Goal: Check status: Check status

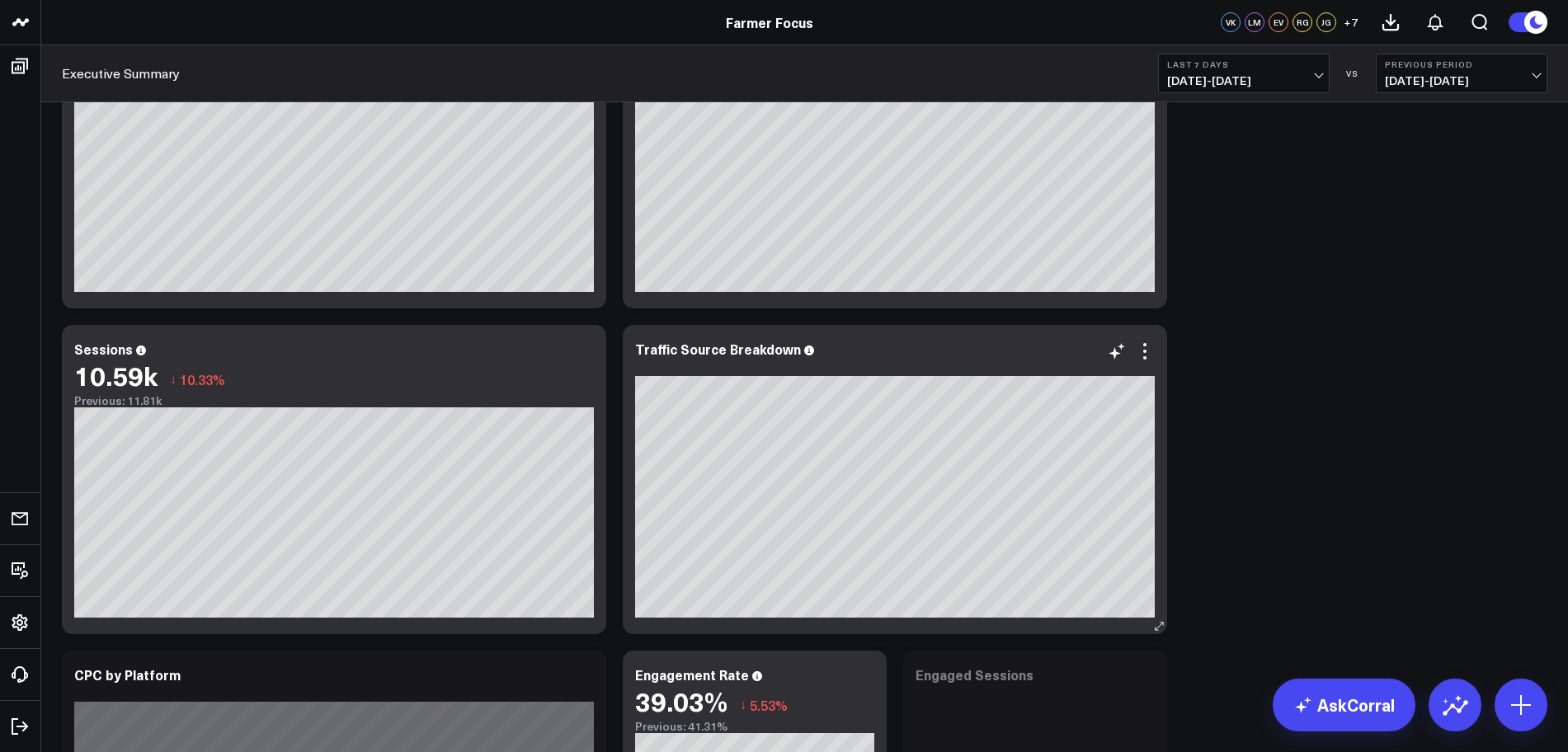
scroll to position [439, 0]
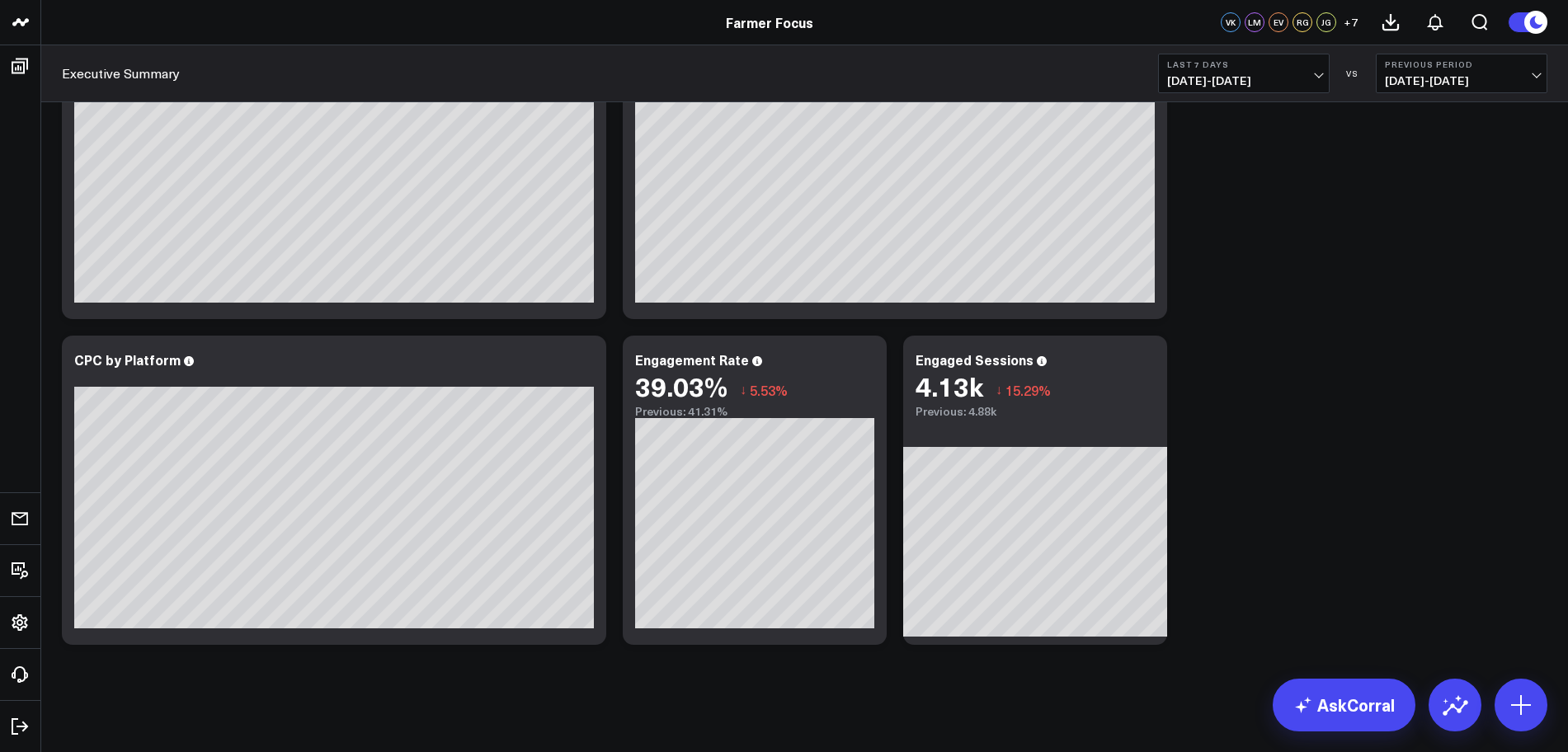
click at [1317, 75] on span "[DATE] - [DATE]" at bounding box center [1244, 80] width 153 height 13
click at [1270, 173] on link "Last 30 Days" at bounding box center [1243, 174] width 170 height 32
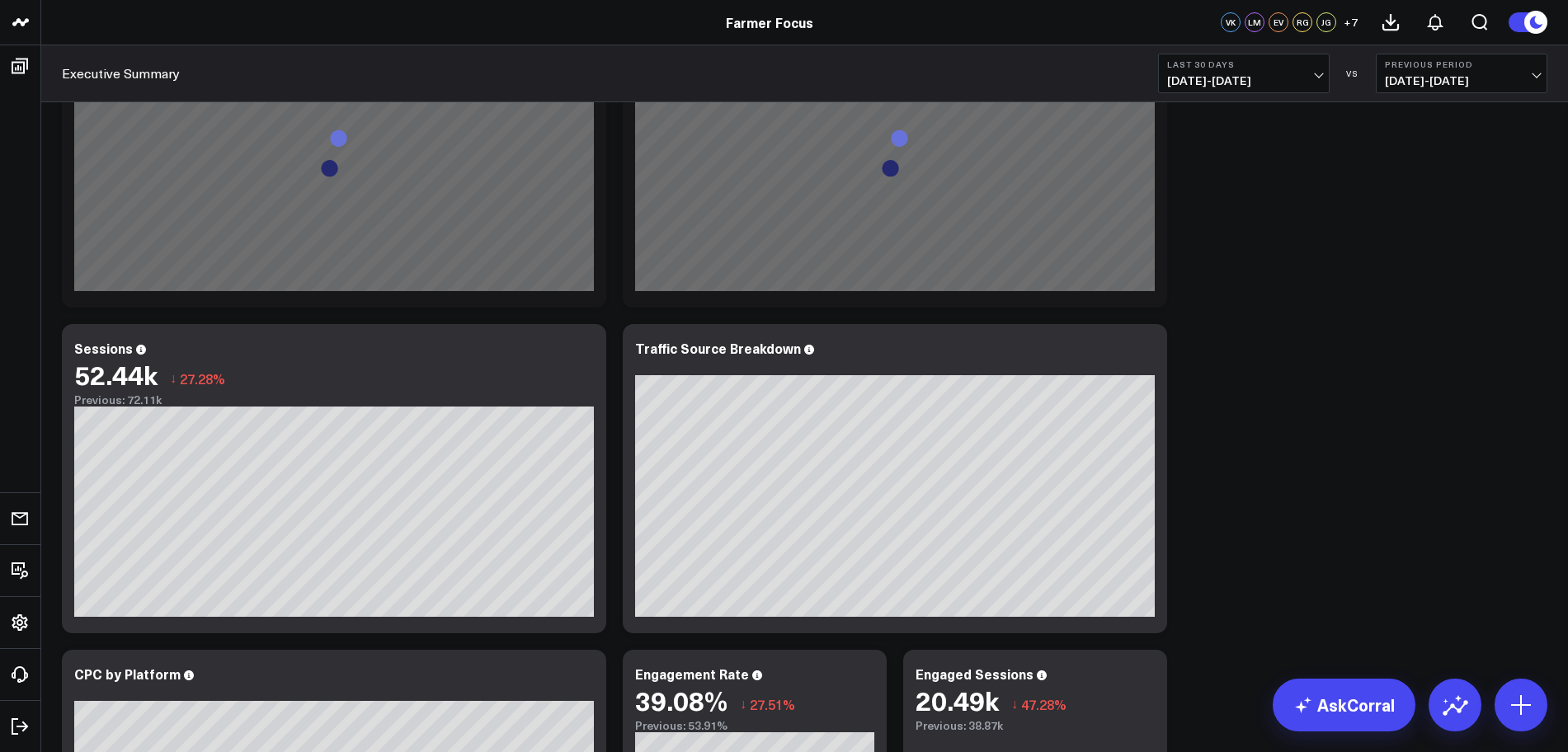
scroll to position [121, 0]
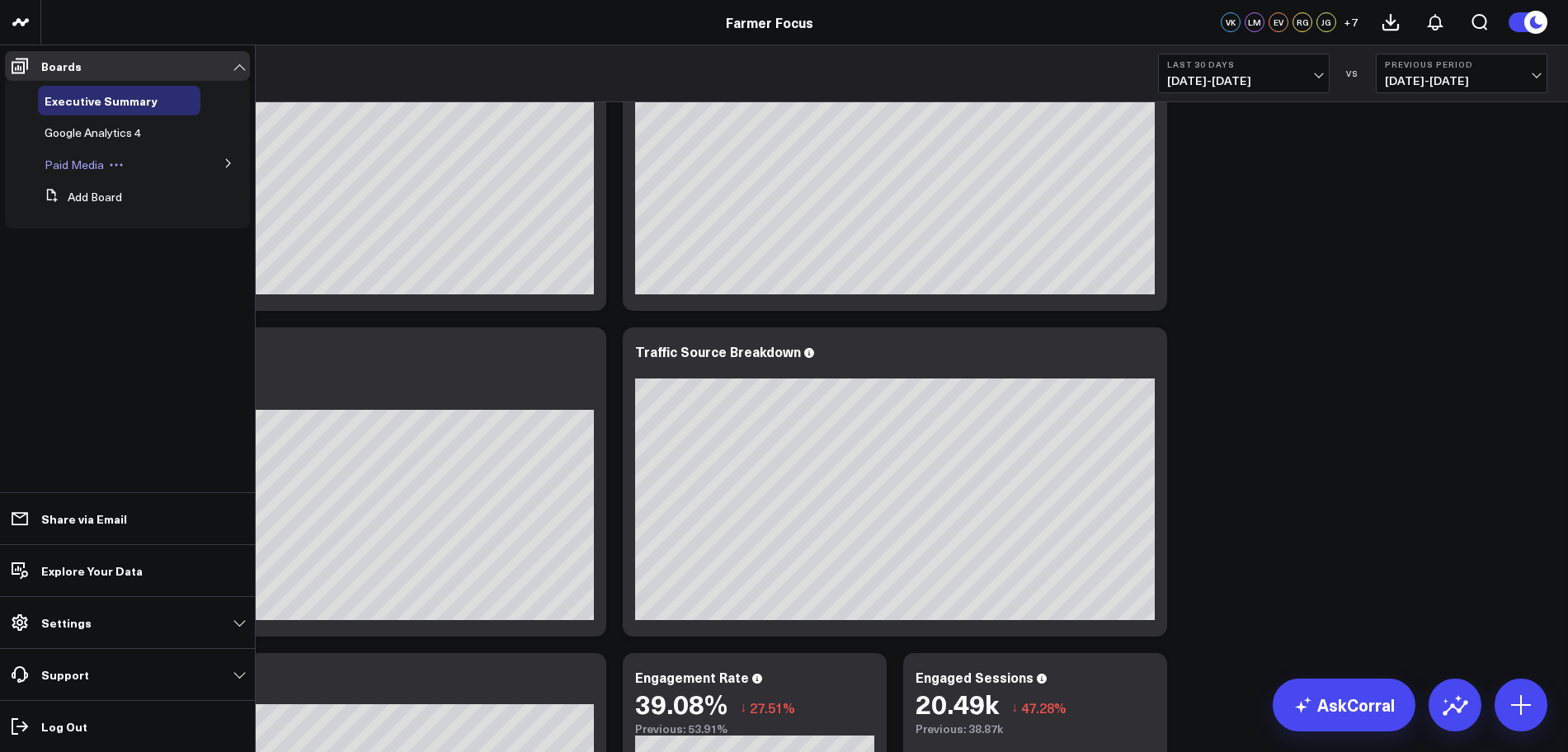
click at [99, 169] on span "Paid Media" at bounding box center [75, 165] width 60 height 16
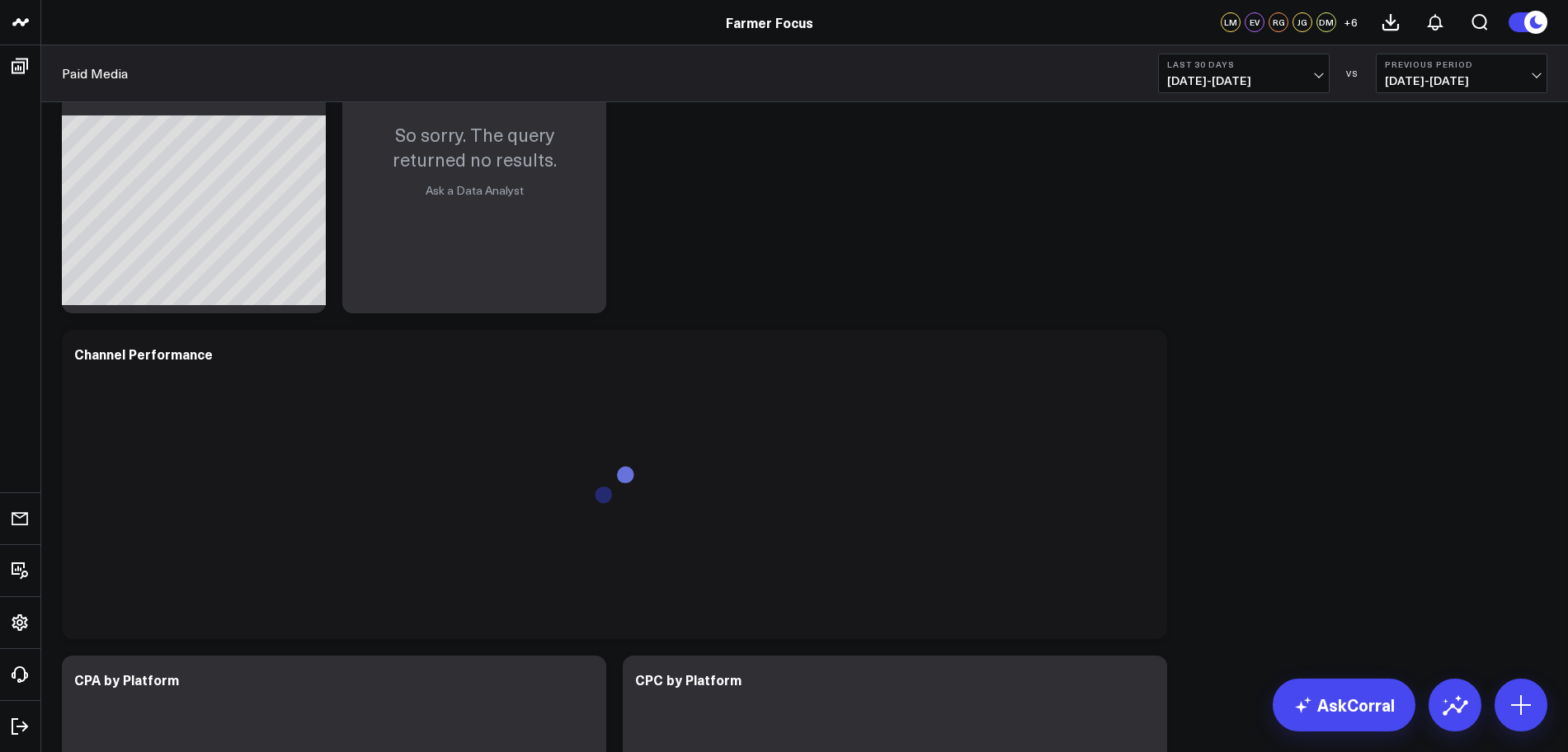
scroll to position [553, 0]
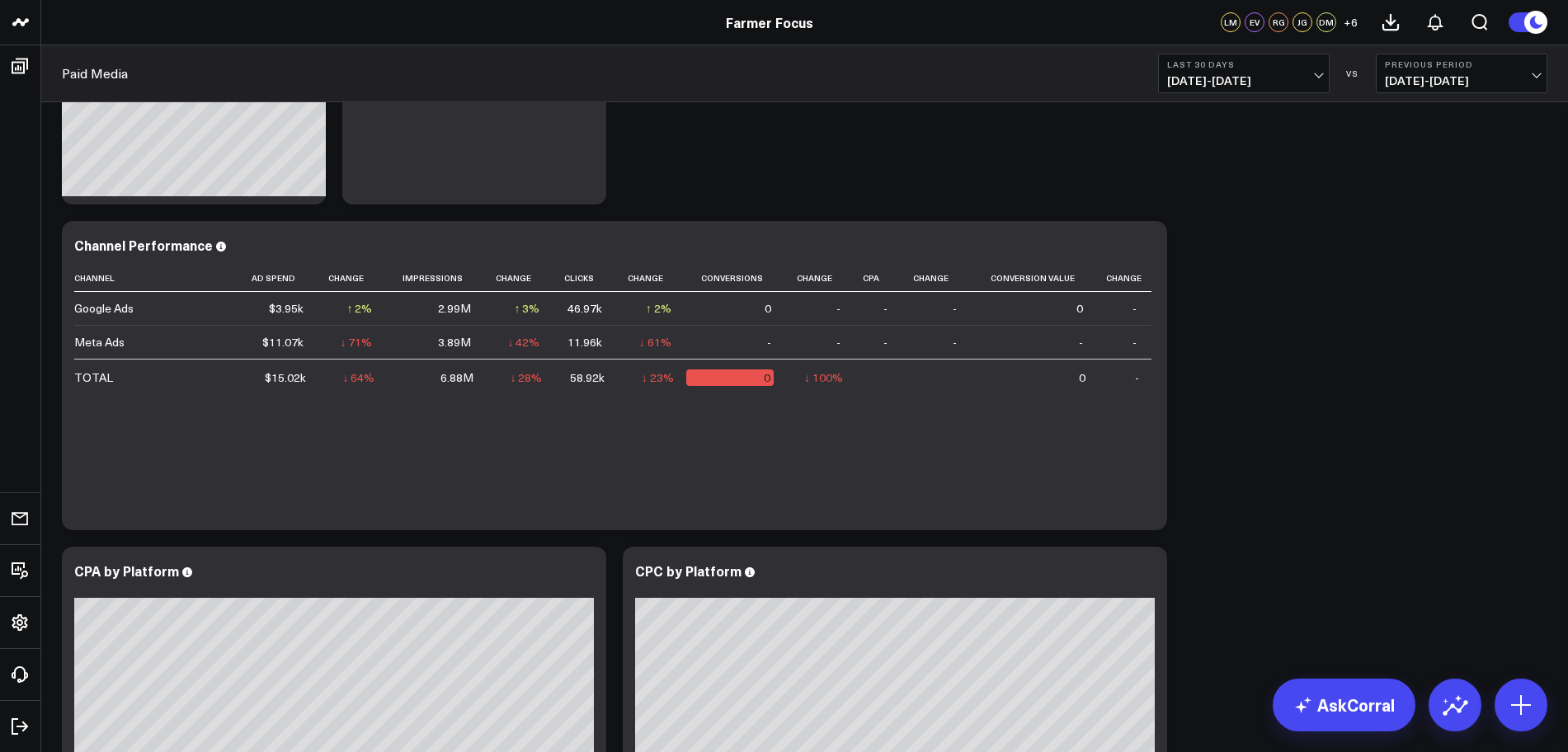
click at [1302, 81] on span "07/15/25 - 08/13/25" at bounding box center [1244, 80] width 153 height 13
click at [1284, 145] on link "Last 7 Days" at bounding box center [1243, 141] width 170 height 32
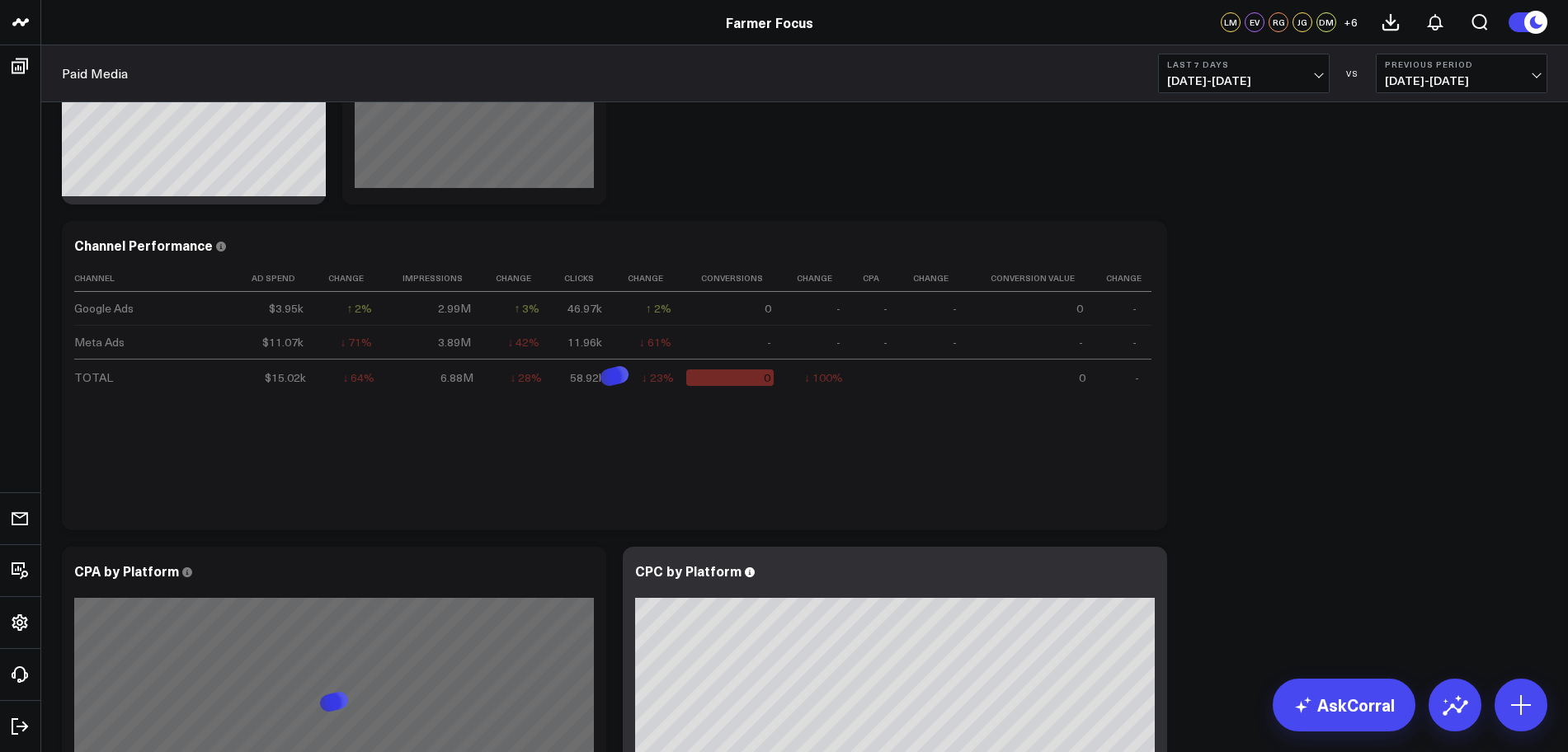
click at [1300, 82] on span "[DATE] - [DATE]" at bounding box center [1244, 80] width 153 height 13
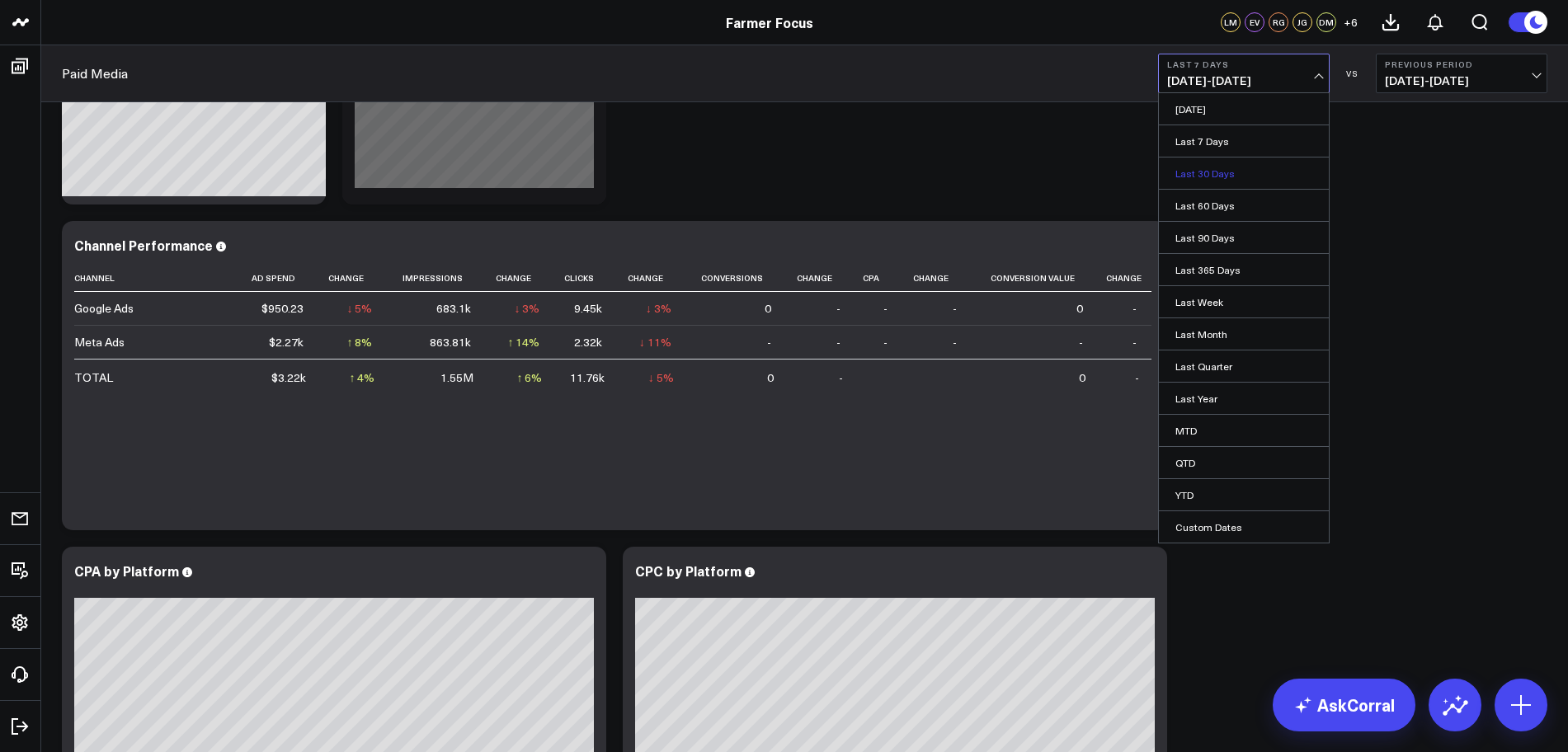
click at [1256, 184] on link "Last 30 Days" at bounding box center [1243, 174] width 170 height 32
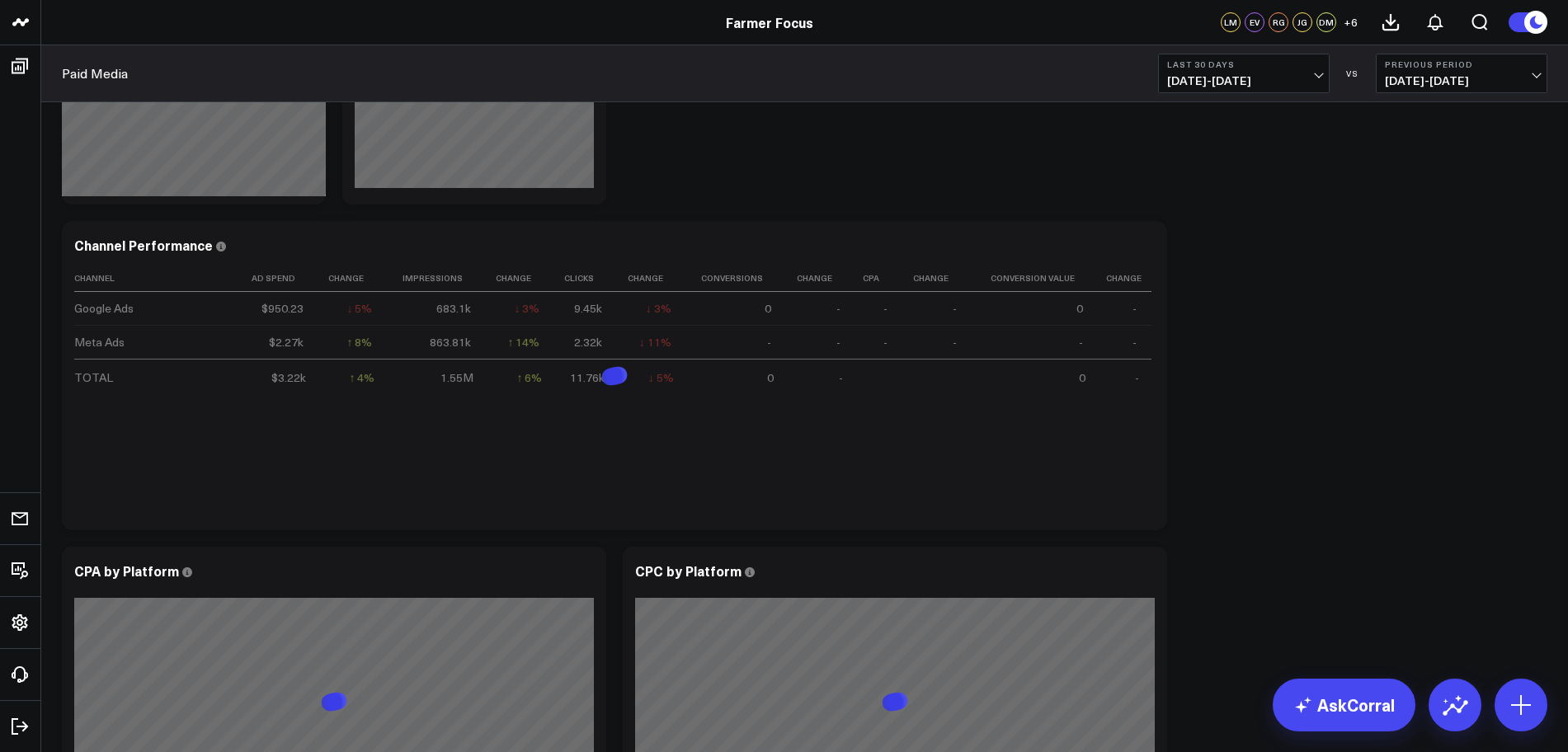
click at [1315, 80] on span "07/15/25 - 08/13/25" at bounding box center [1244, 80] width 153 height 13
click at [1230, 531] on link "Custom Dates" at bounding box center [1243, 527] width 170 height 32
select select "7"
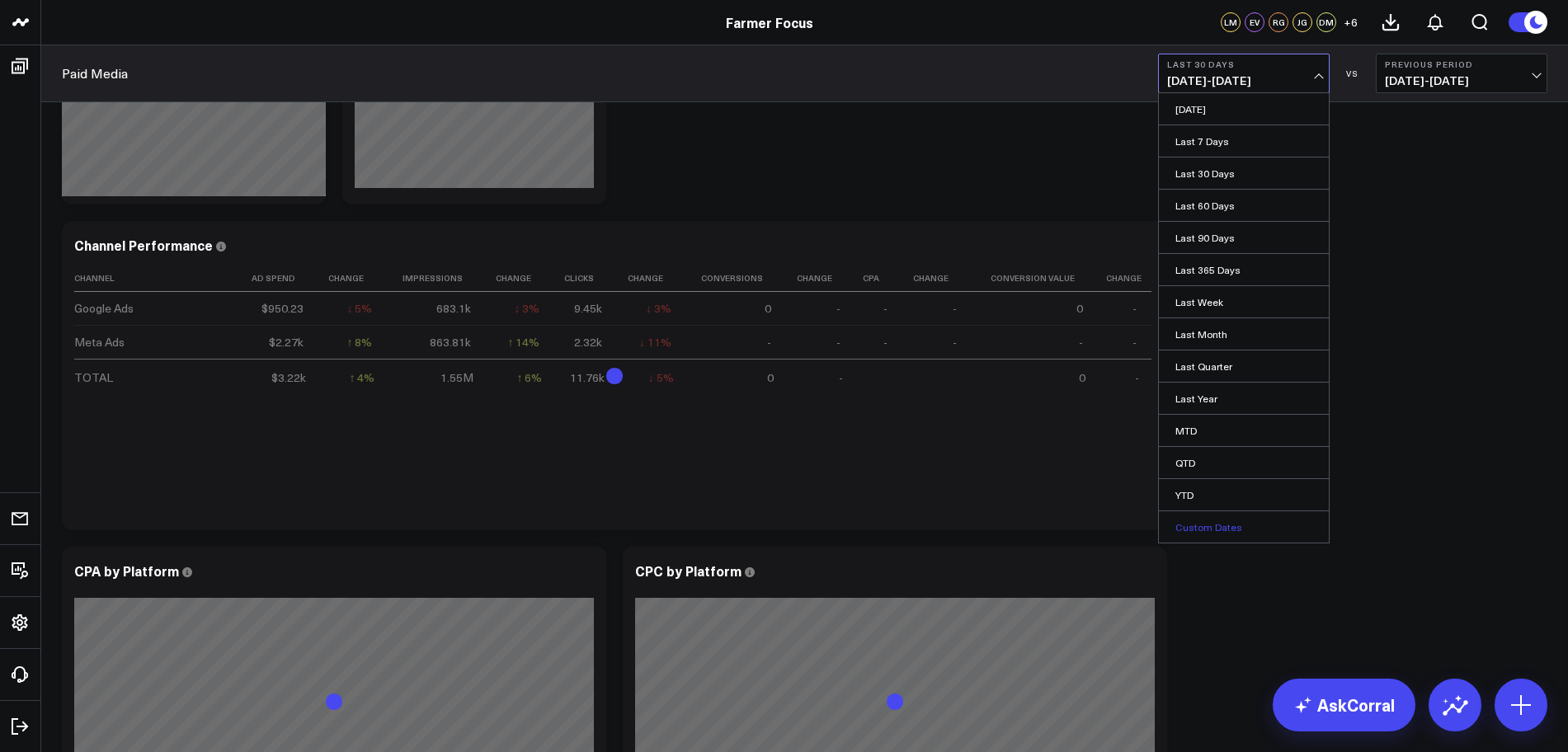
select select "2025"
click at [1468, 66] on b "Previous Period" at bounding box center [1462, 65] width 153 height 10
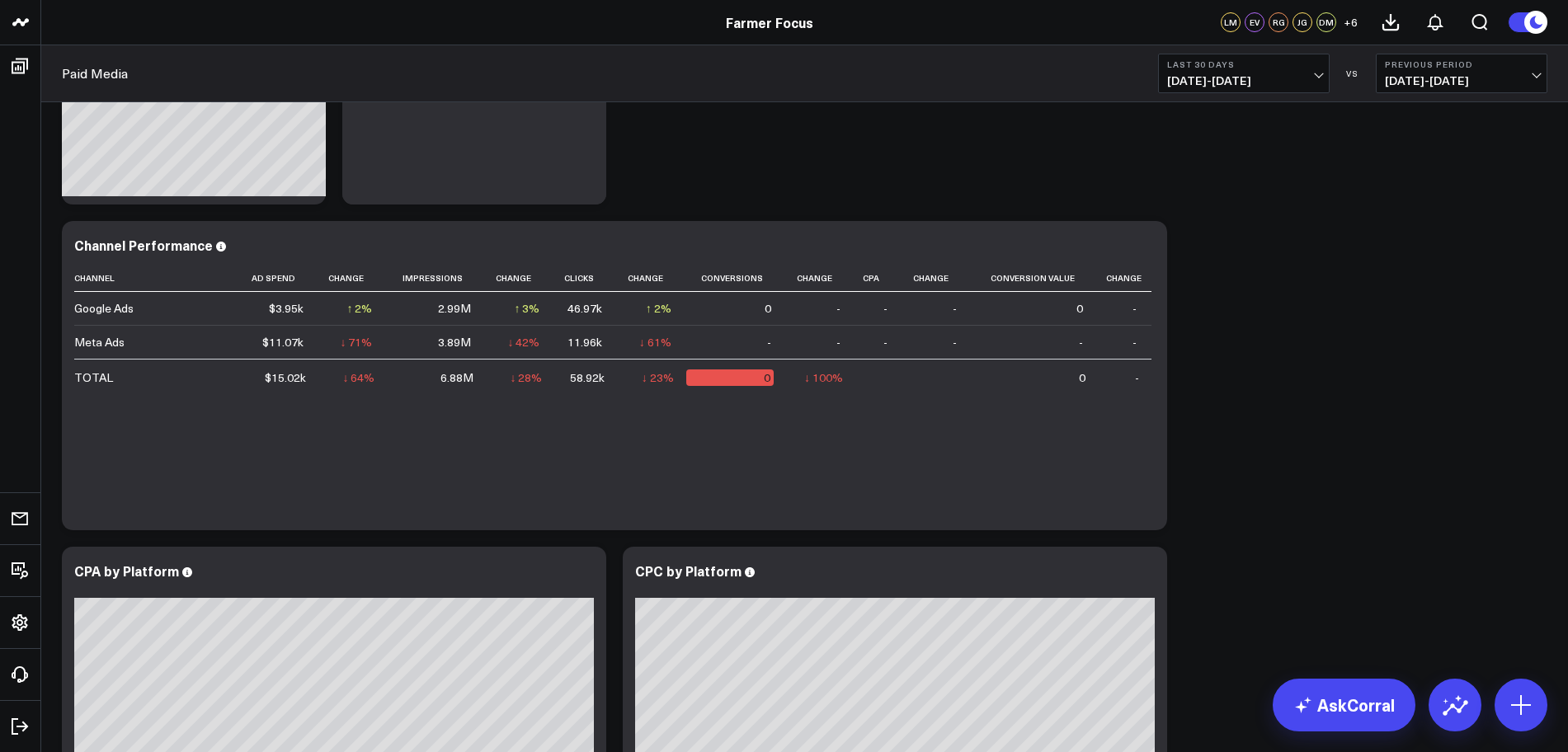
click at [1321, 78] on button "Last 30 Days 07/15/25 - 08/13/25" at bounding box center [1244, 74] width 172 height 40
click at [1253, 518] on link "Custom Dates" at bounding box center [1243, 527] width 170 height 32
select select "7"
select select "2025"
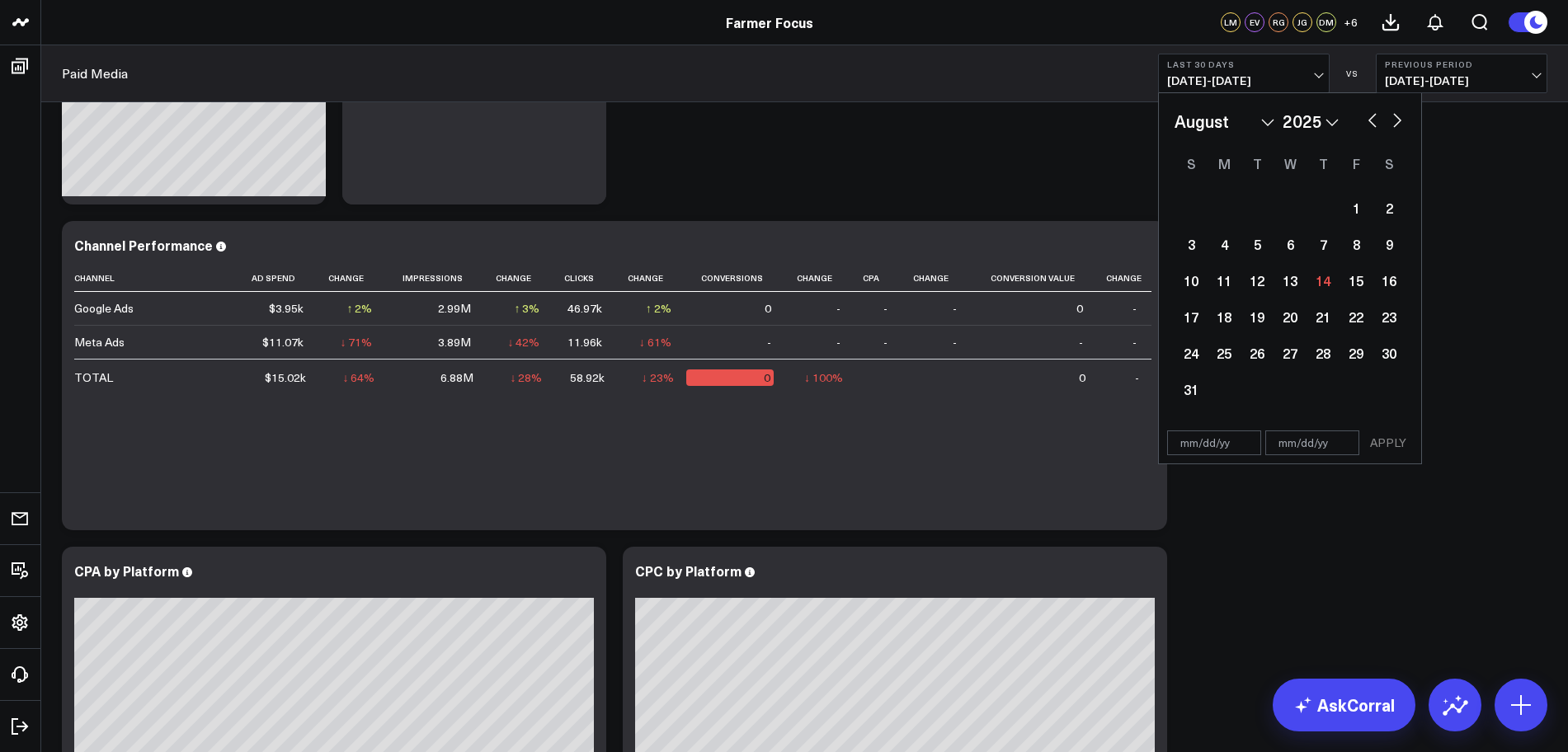
click at [1222, 442] on input "text" at bounding box center [1214, 442] width 94 height 25
select select "7"
select select "2025"
click at [1372, 125] on button "button" at bounding box center [1372, 119] width 17 height 20
select select "6"
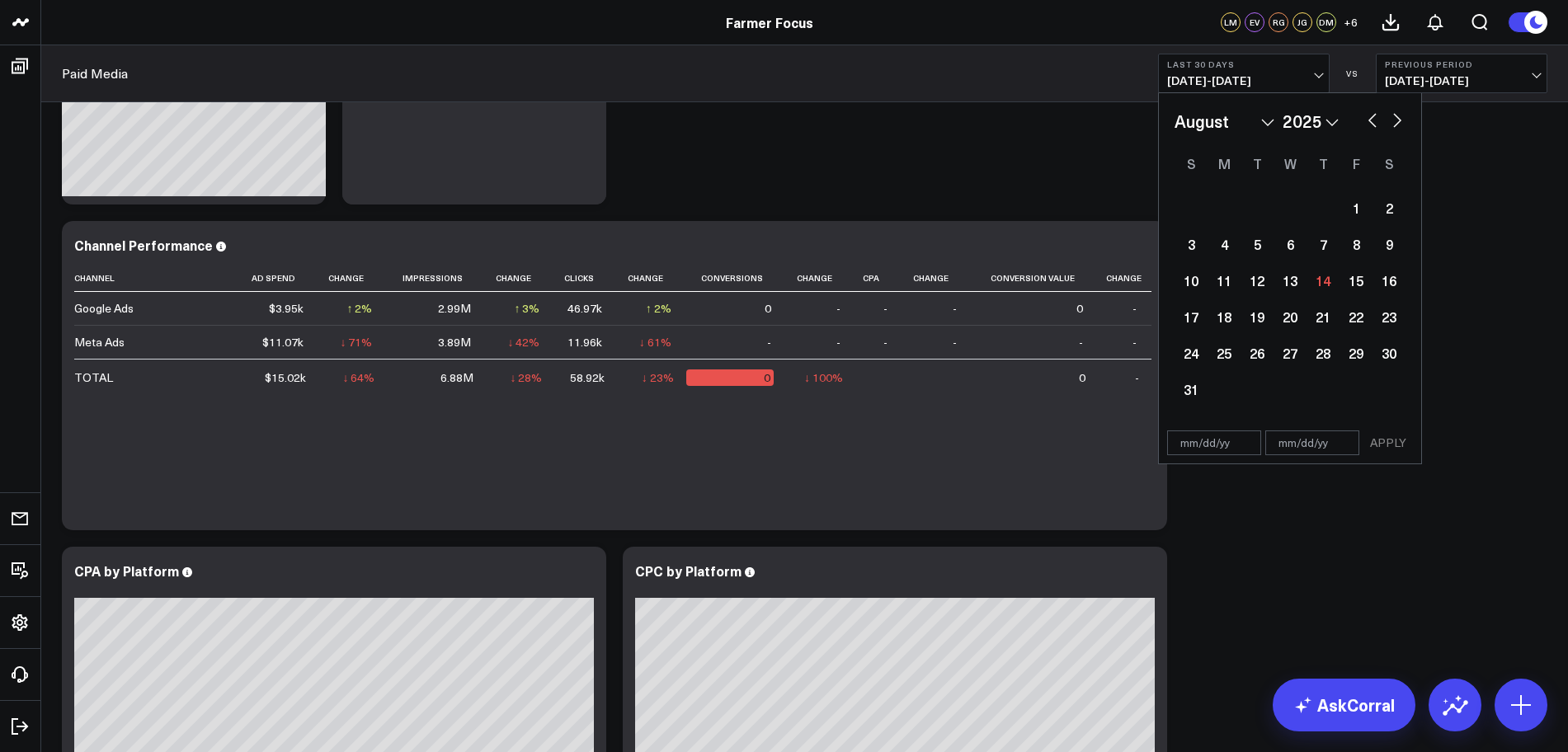
select select "2025"
click at [1321, 280] on div "17" at bounding box center [1323, 280] width 33 height 33
type input "07/17/25"
select select "6"
select select "2025"
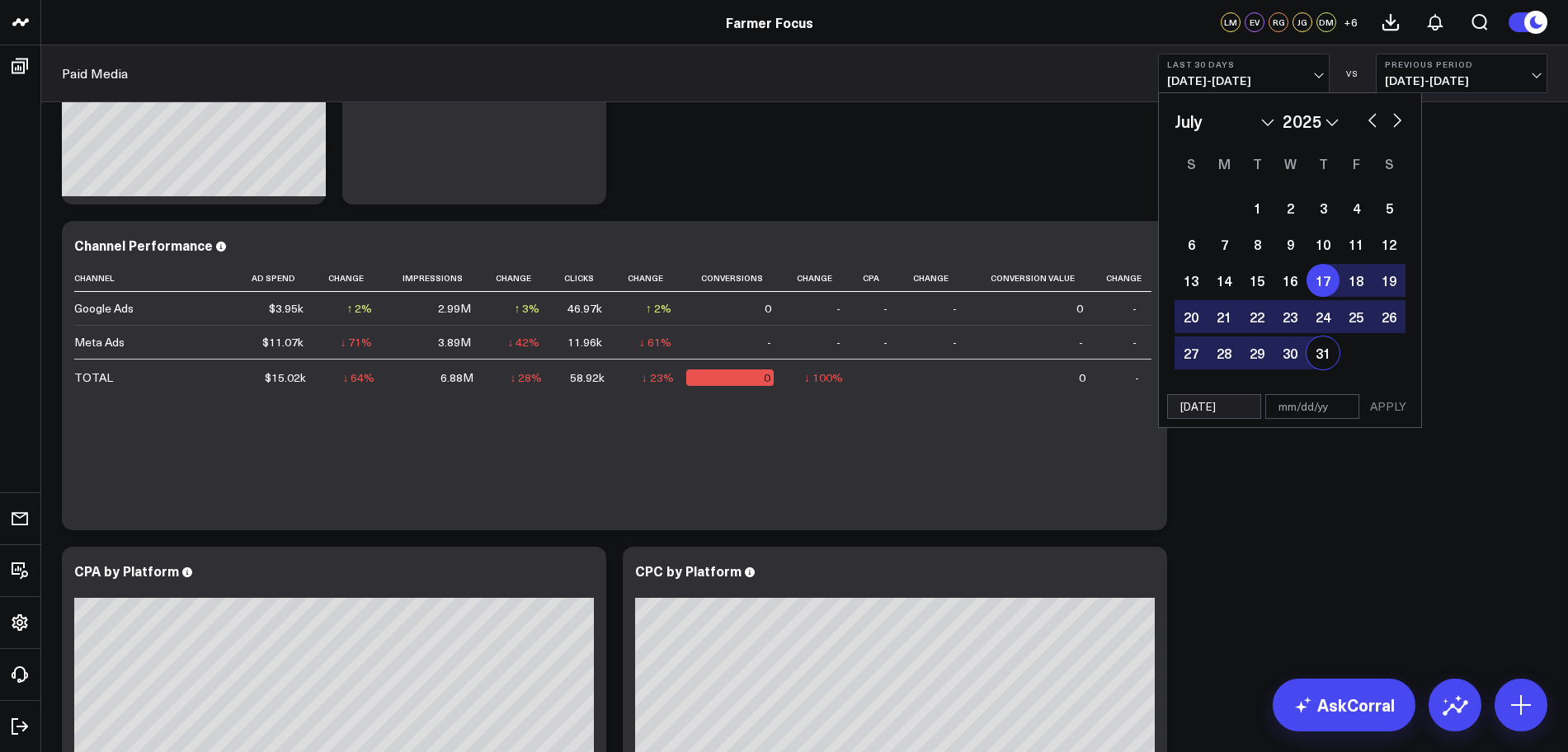
click at [1328, 417] on input "text" at bounding box center [1313, 406] width 94 height 25
select select "6"
select select "2025"
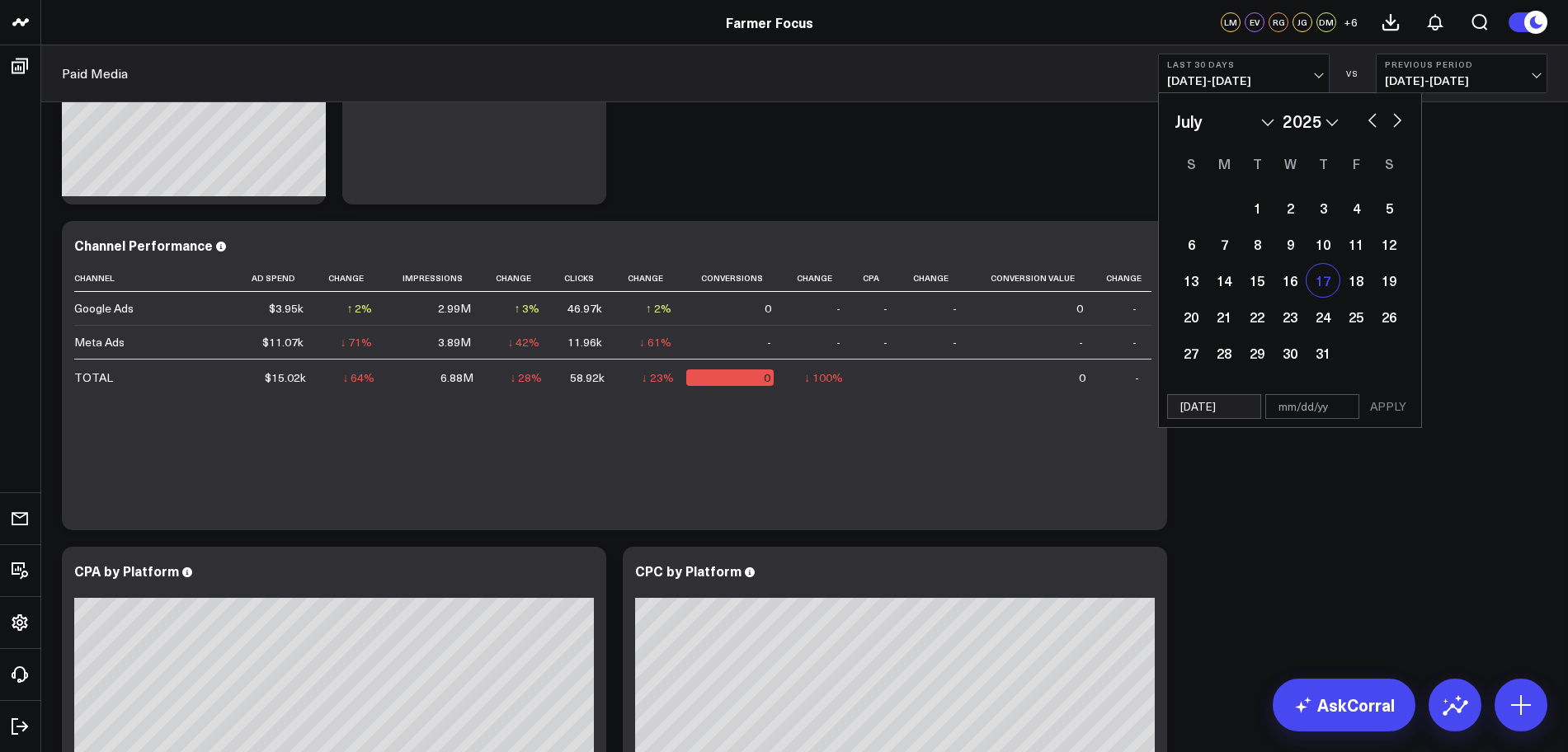
click at [1320, 282] on div "17" at bounding box center [1323, 280] width 33 height 33
select select "6"
select select "2025"
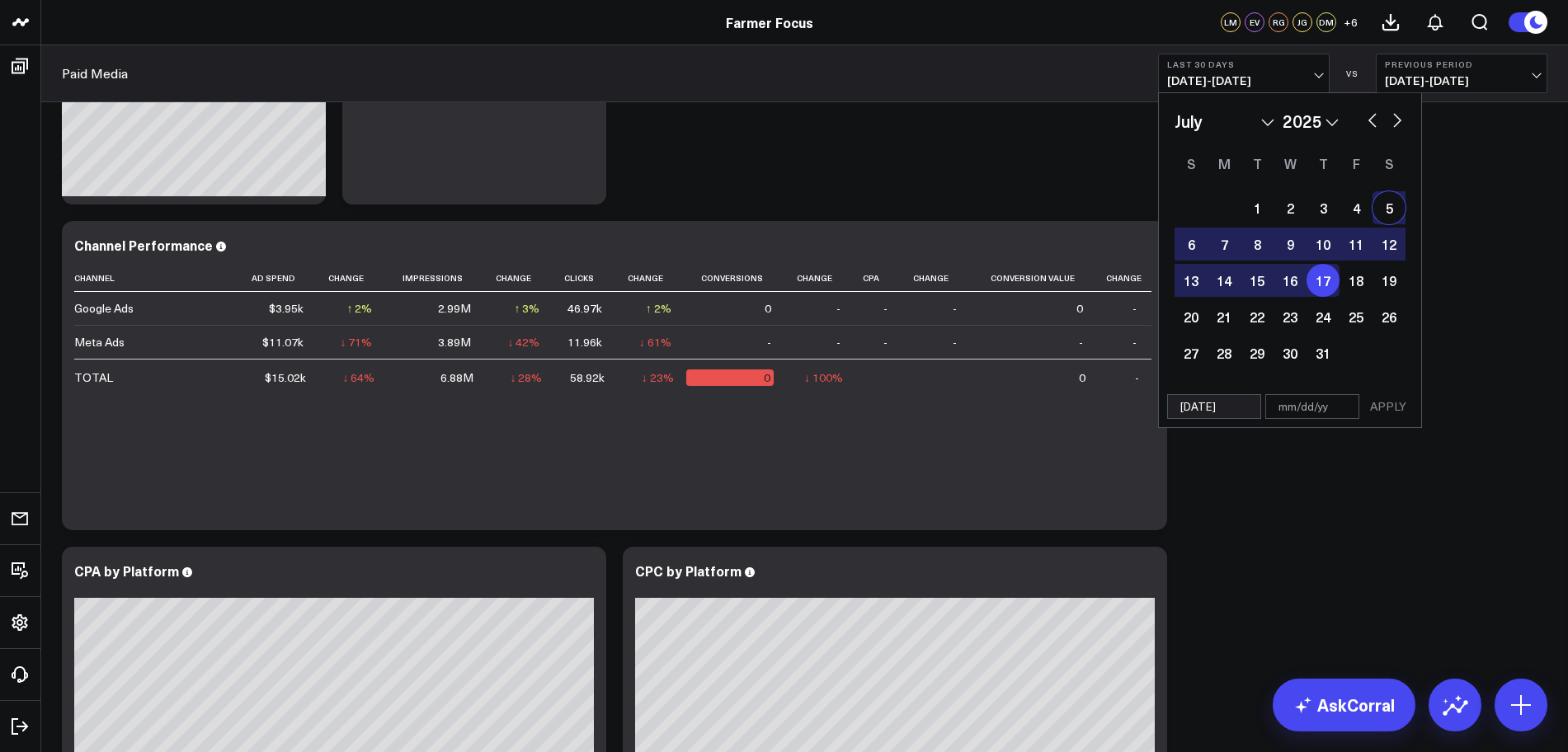
click at [1401, 109] on button "button" at bounding box center [1397, 119] width 17 height 20
select select "7"
select select "2025"
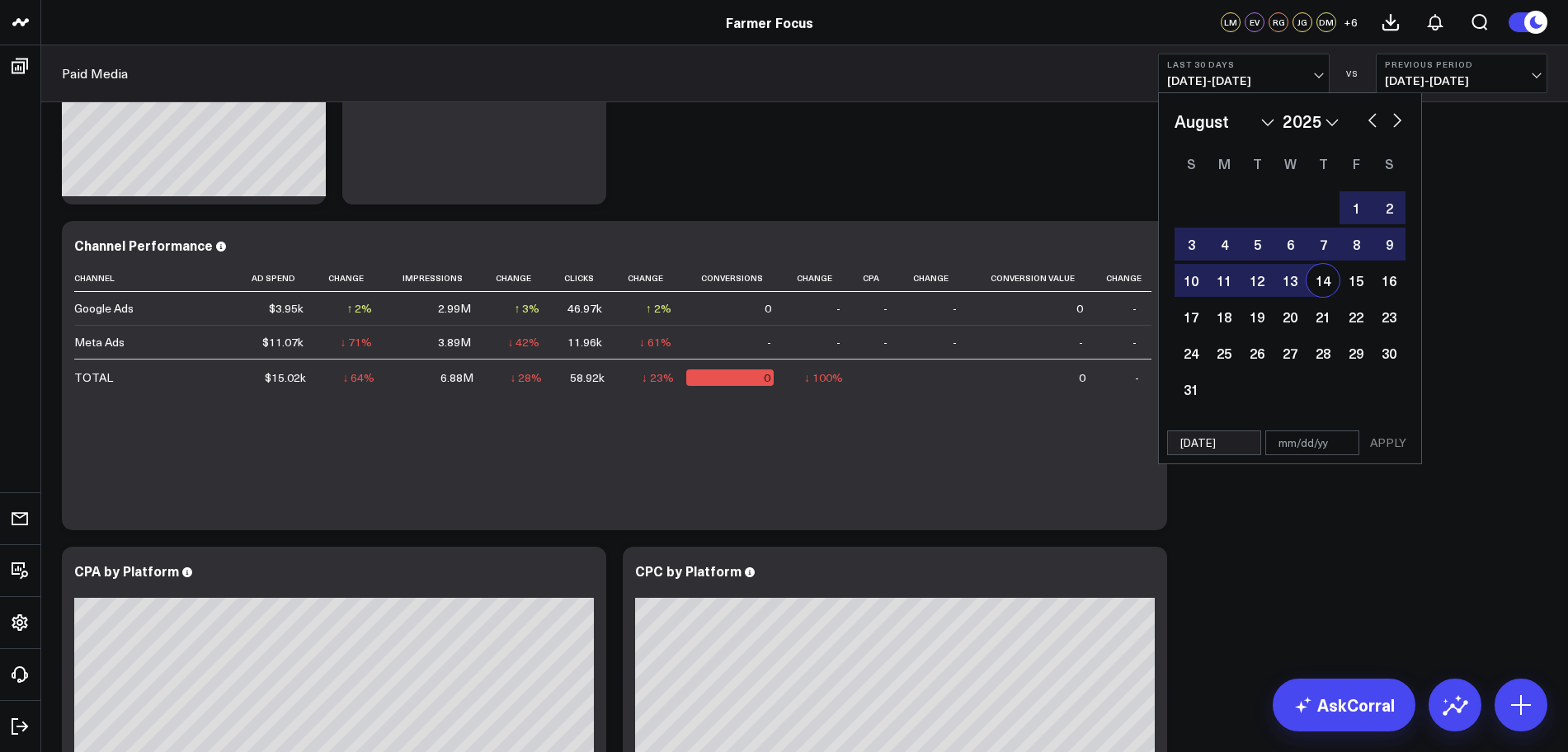
click at [1316, 284] on div "14" at bounding box center [1323, 280] width 33 height 33
type input "08/14/25"
select select "7"
select select "2025"
click at [1386, 441] on button "APPLY" at bounding box center [1388, 442] width 50 height 25
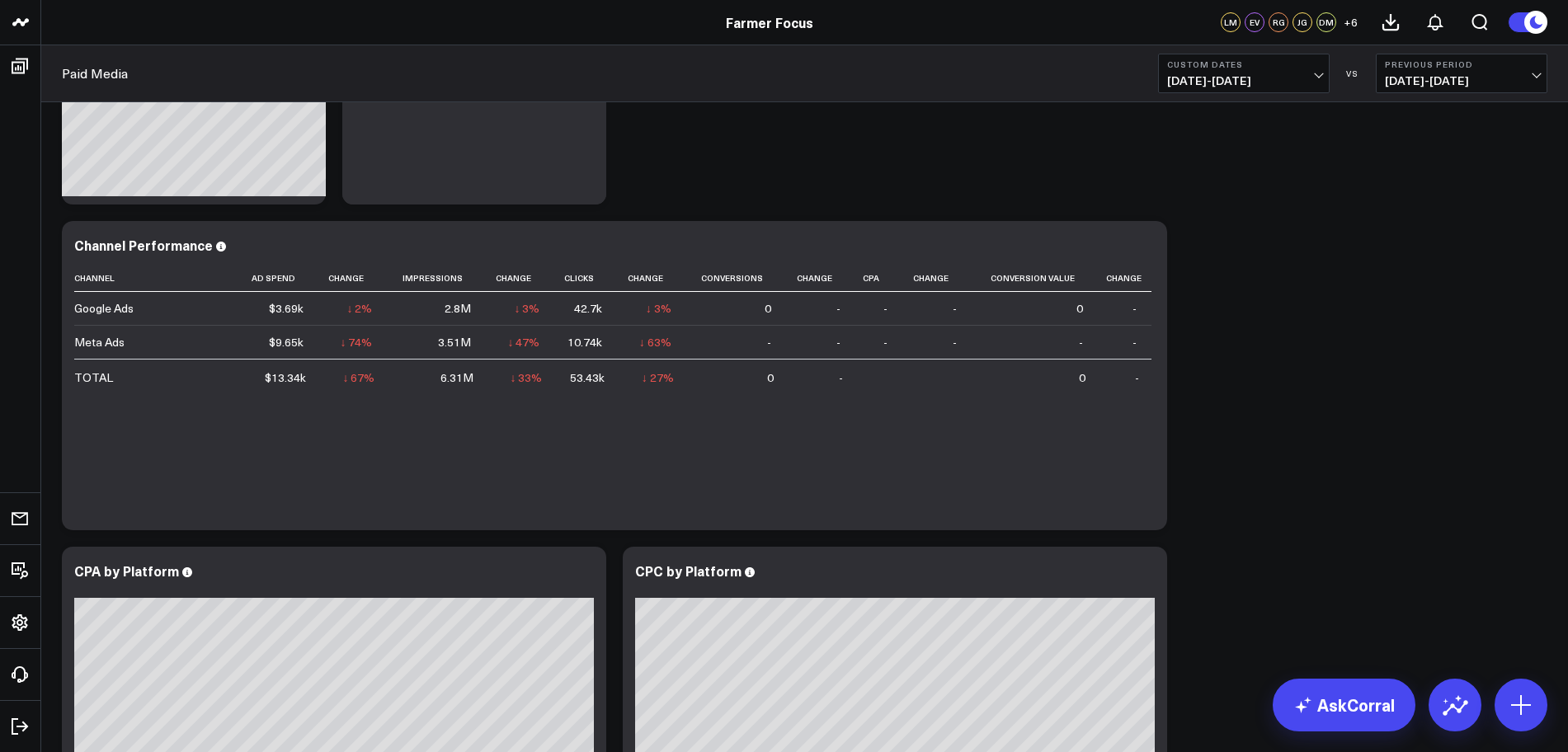
click at [1319, 64] on b "Custom Dates" at bounding box center [1244, 65] width 153 height 10
click at [1229, 150] on link "Last 7 Days" at bounding box center [1243, 141] width 170 height 32
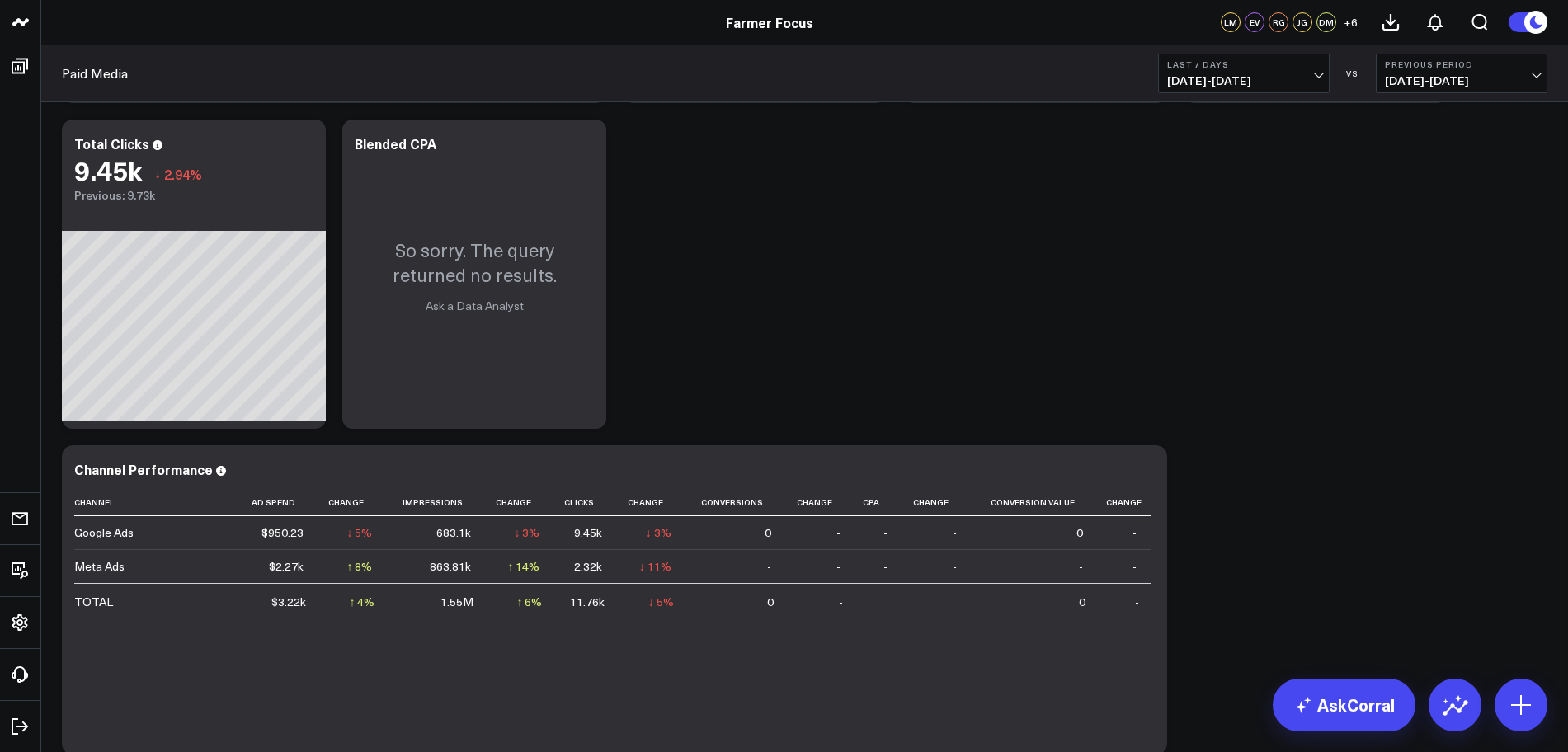
scroll to position [351, 0]
